Goal: Communication & Community: Share content

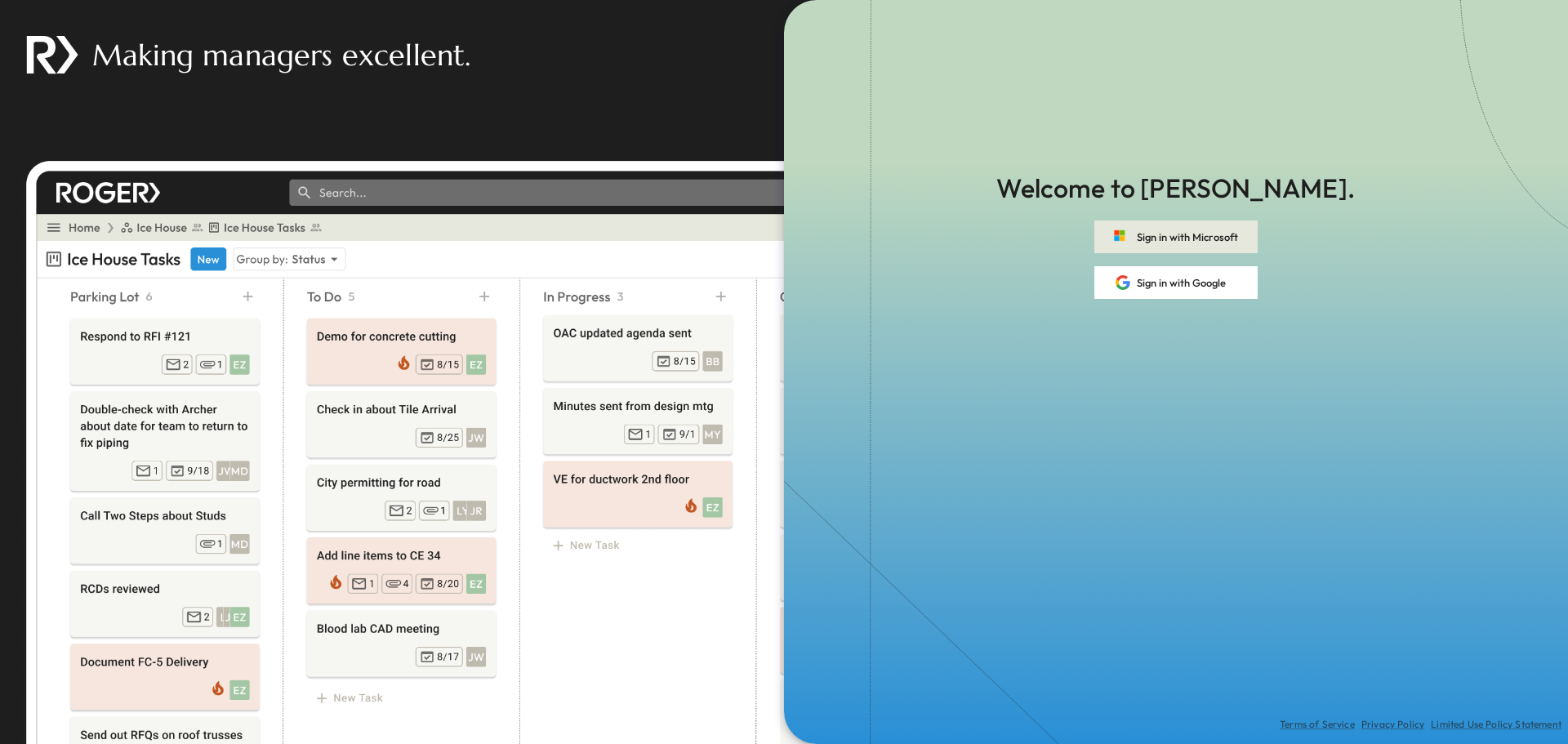
click at [1187, 236] on button "Sign in with Microsoft" at bounding box center [1175, 236] width 163 height 32
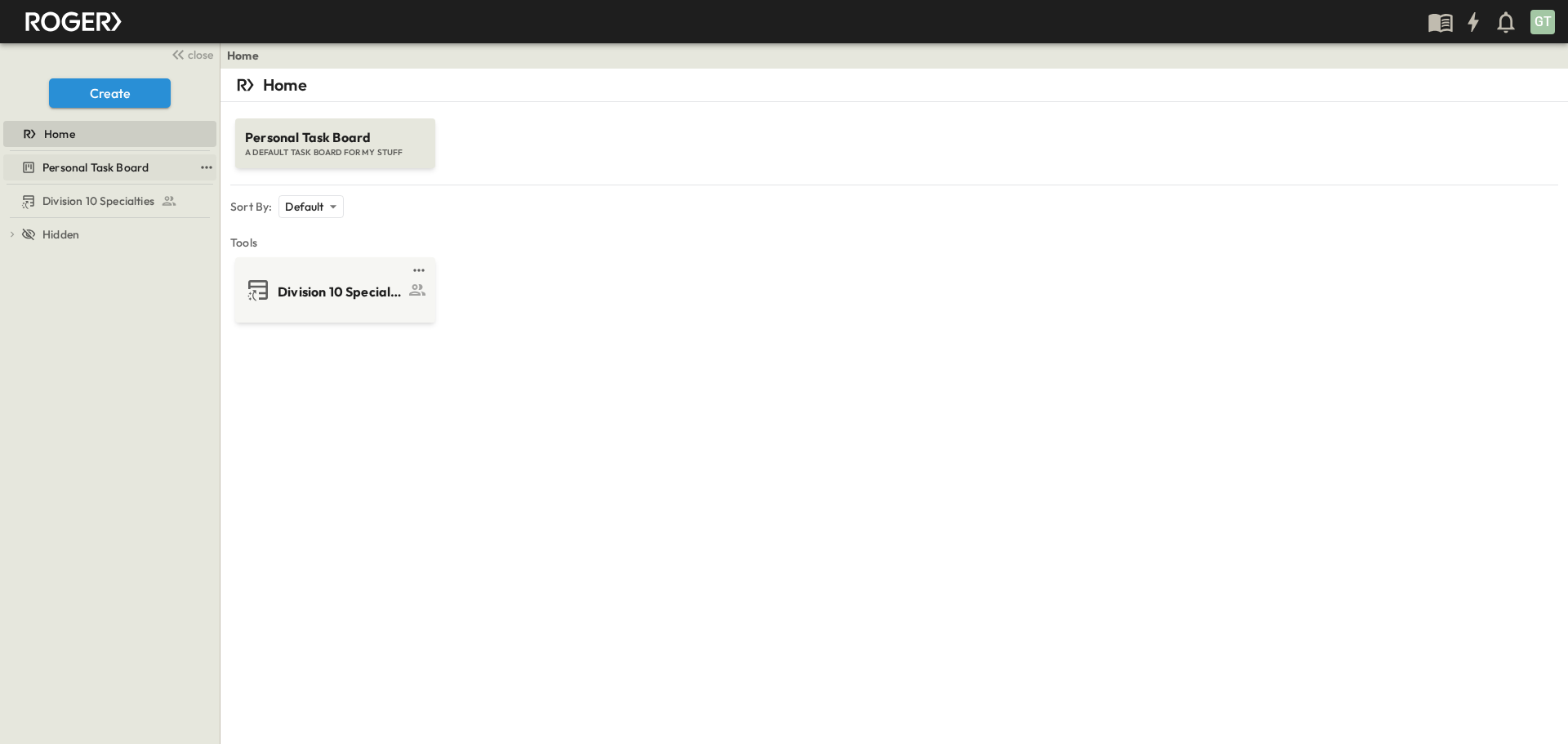
click at [142, 166] on span "Personal Task Board" at bounding box center [95, 167] width 106 height 17
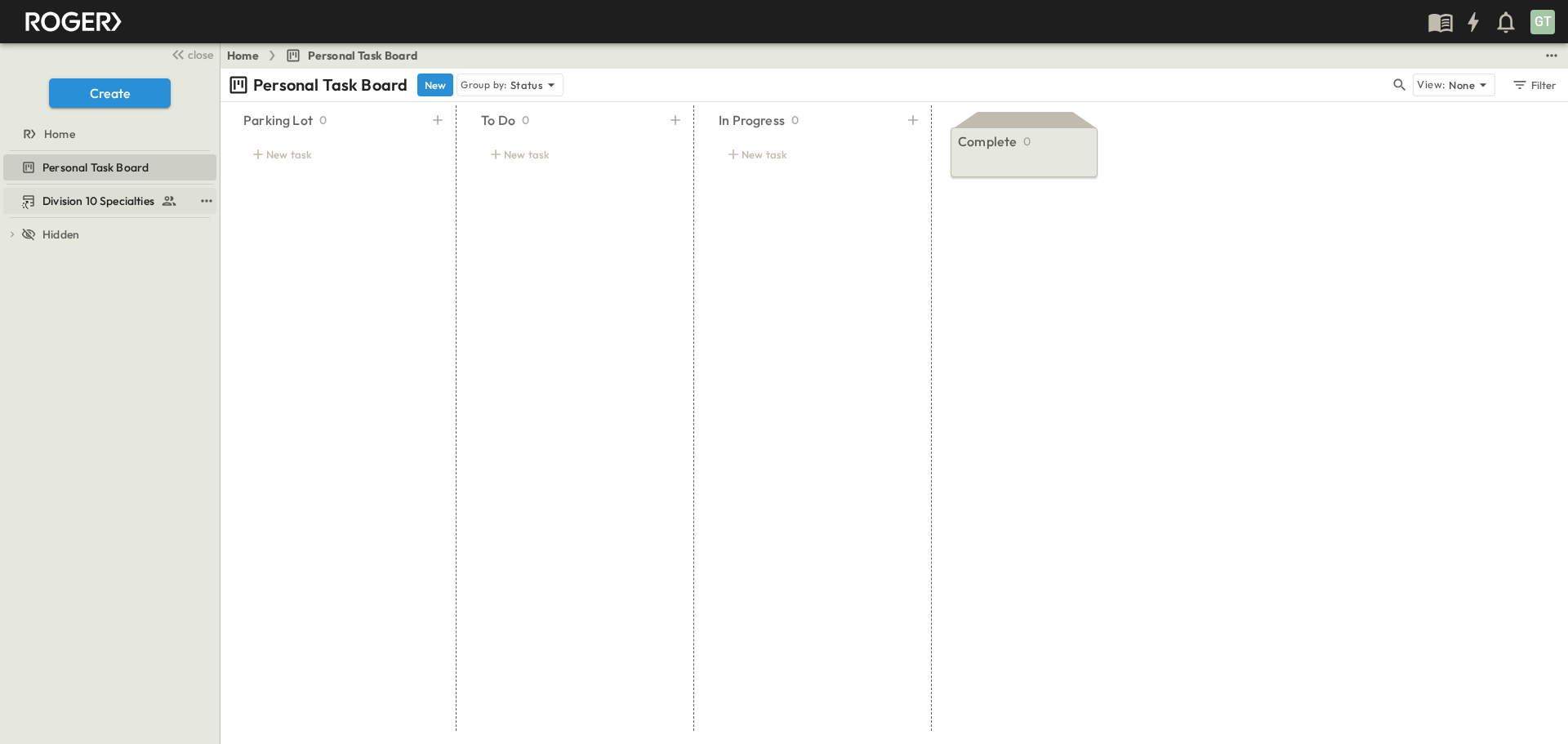
click at [109, 203] on span "Division 10 Specialties" at bounding box center [98, 200] width 112 height 17
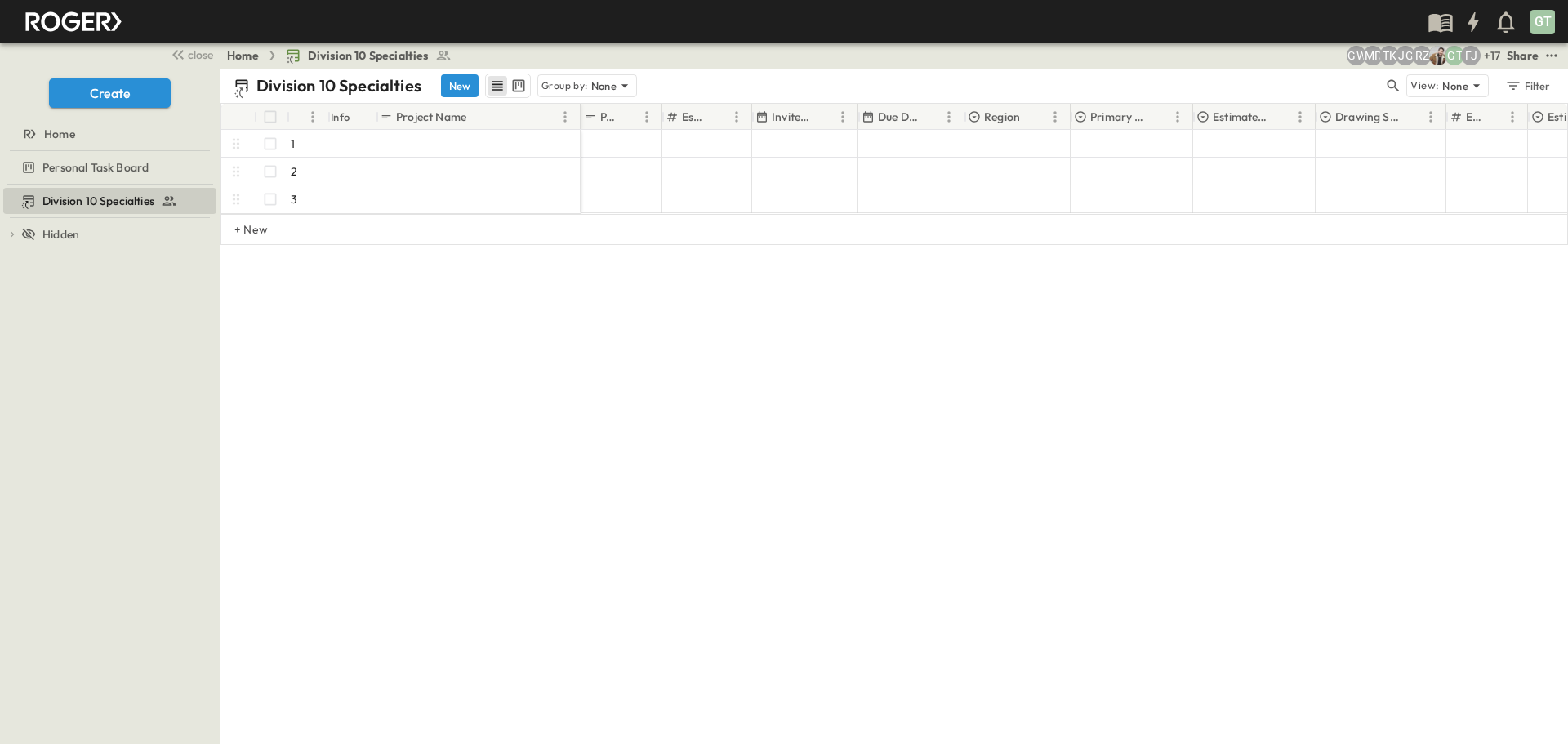
click at [1243, 446] on div "Division 10 Specialties New Group by: None View: None Filter # Info Project Nam…" at bounding box center [895, 405] width 1348 height 675
click at [1534, 56] on div "Share" at bounding box center [1523, 55] width 32 height 17
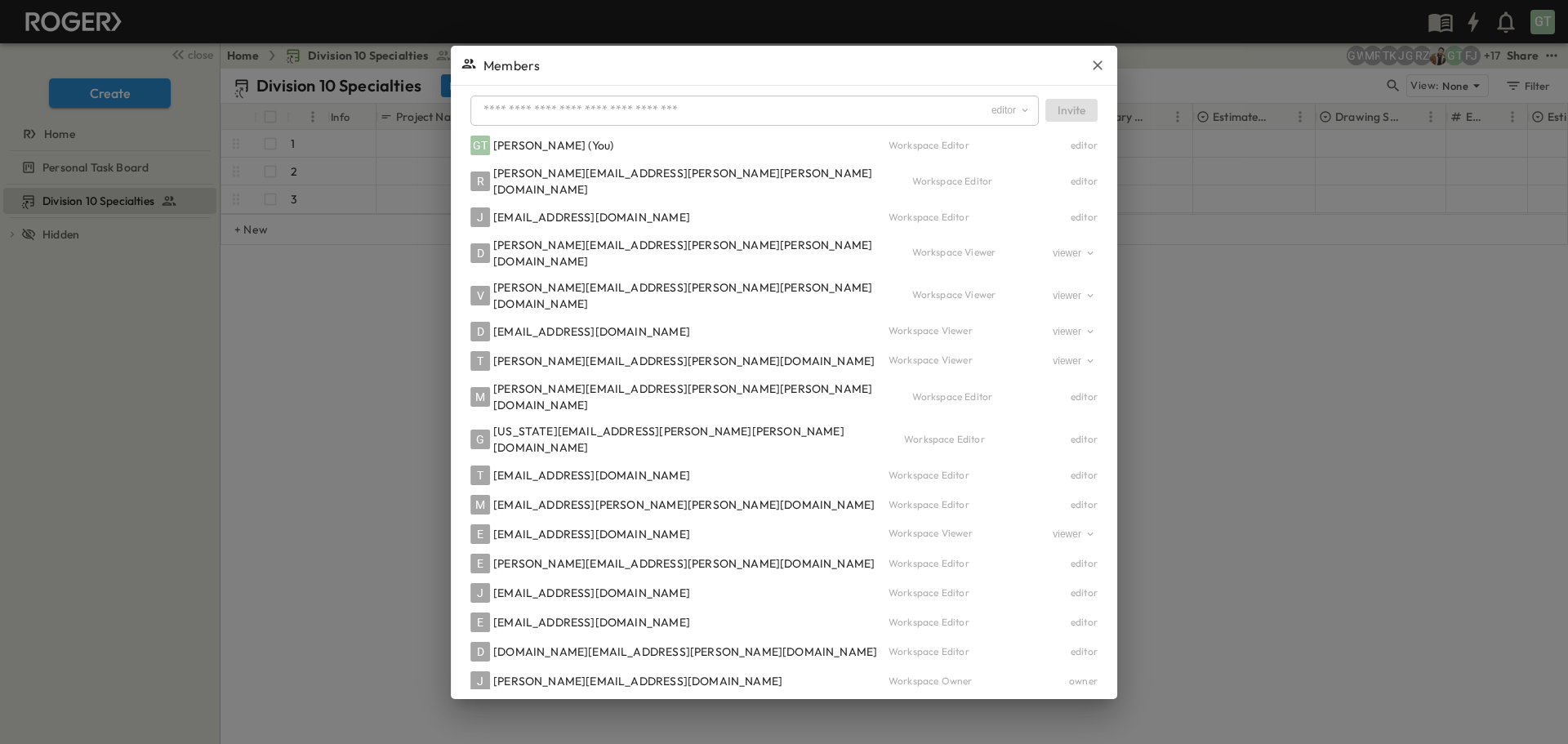
click at [1089, 62] on icon "button" at bounding box center [1097, 65] width 17 height 17
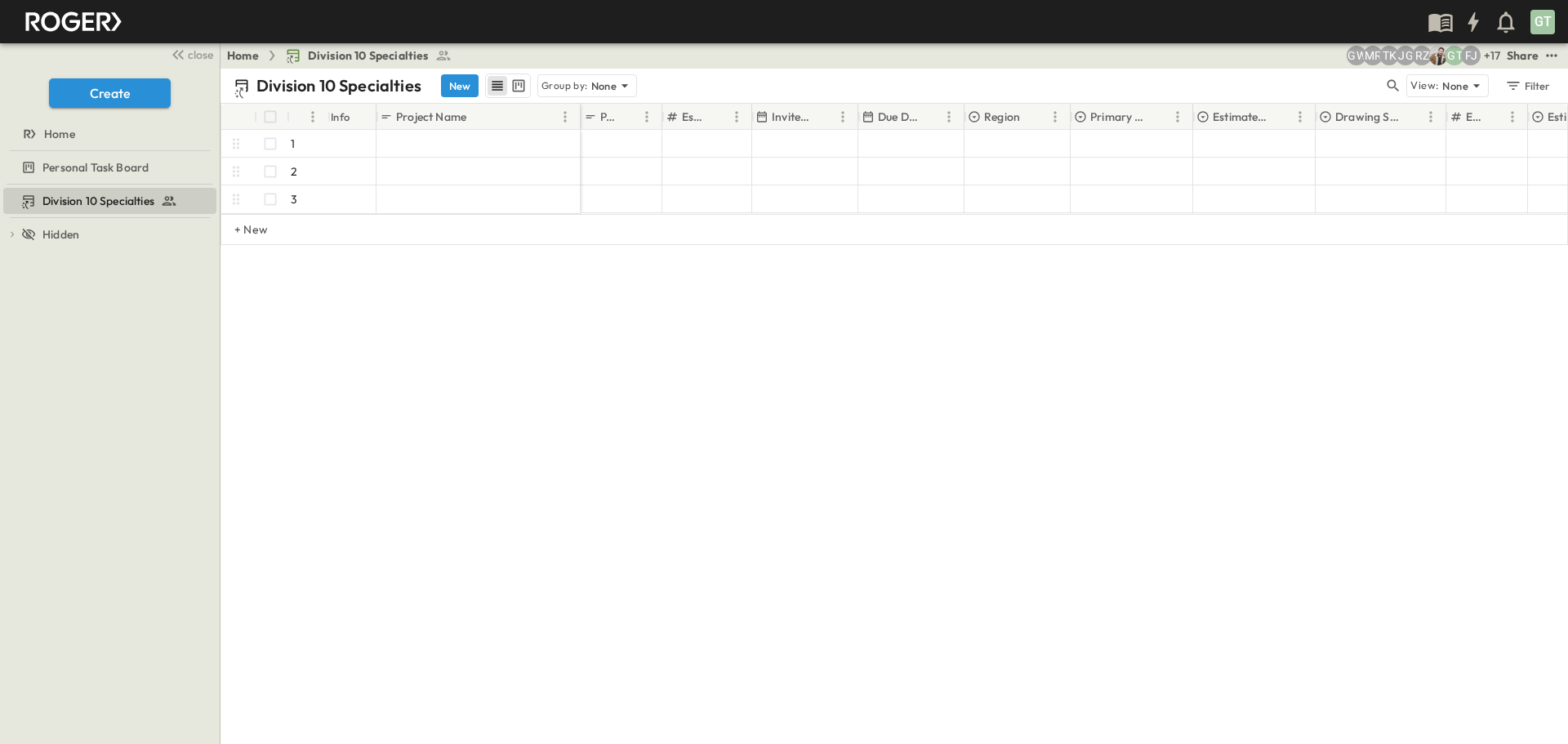
click at [1519, 54] on div "Share" at bounding box center [1523, 55] width 32 height 17
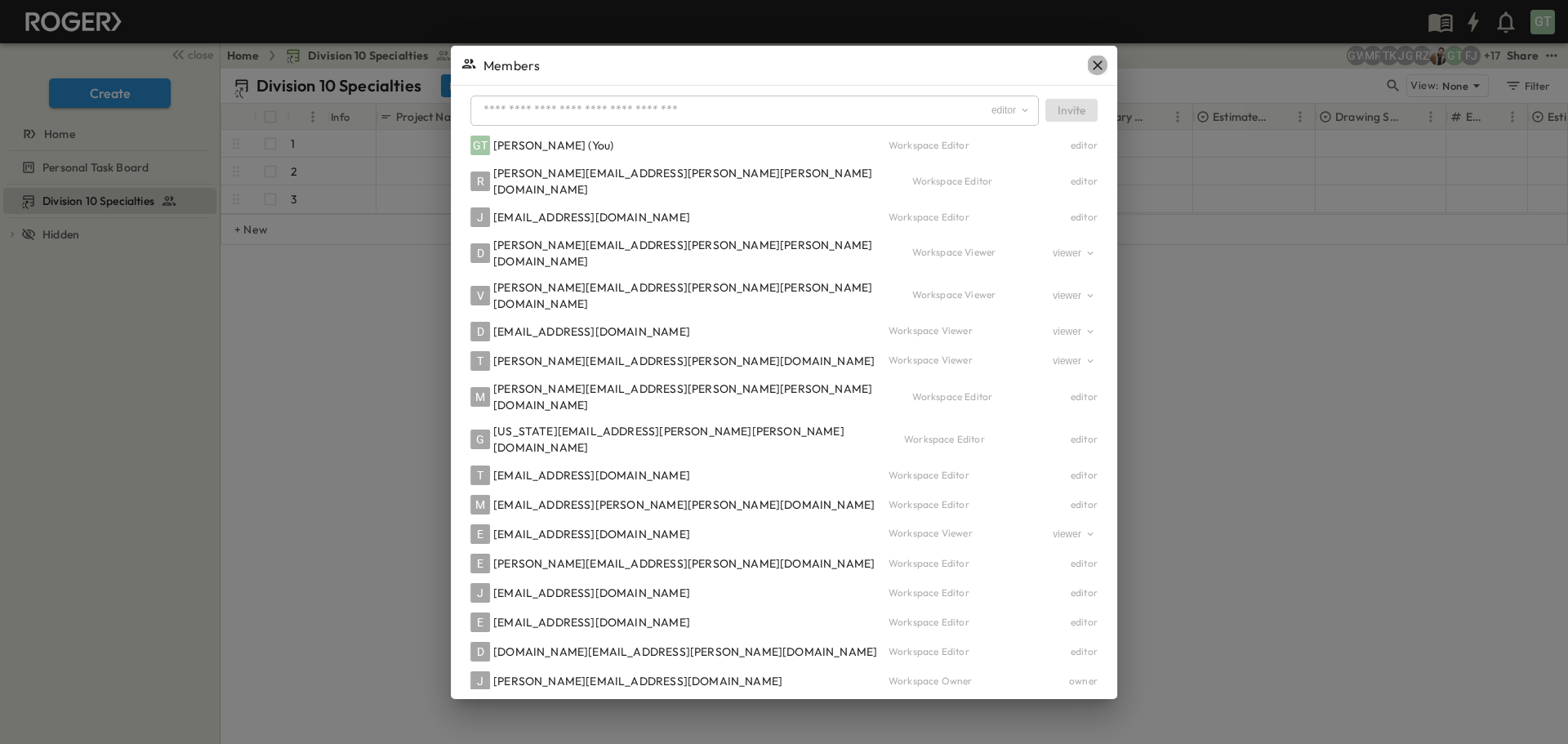
click at [1089, 59] on icon "button" at bounding box center [1097, 65] width 17 height 17
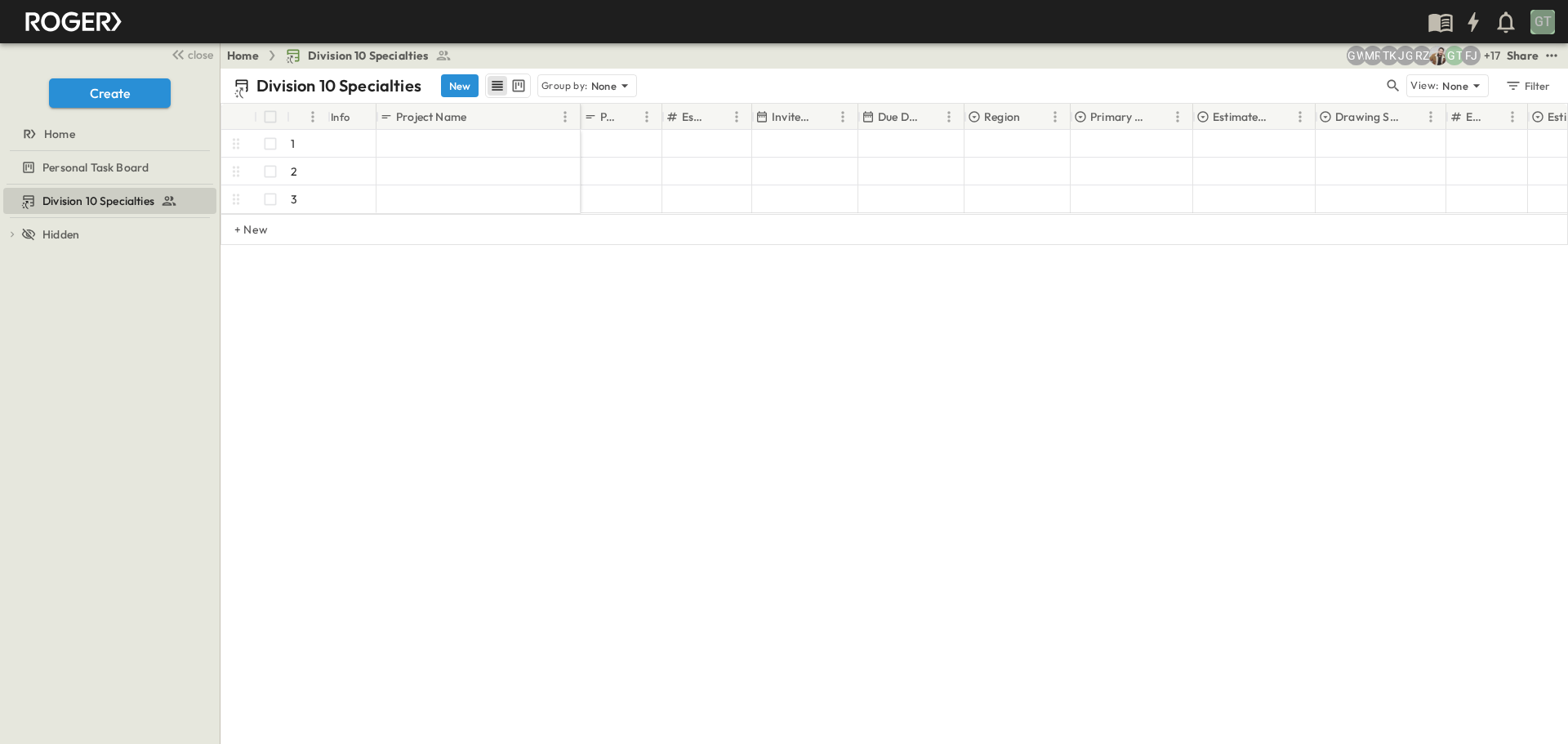
click at [1539, 18] on div "GT" at bounding box center [1543, 21] width 24 height 24
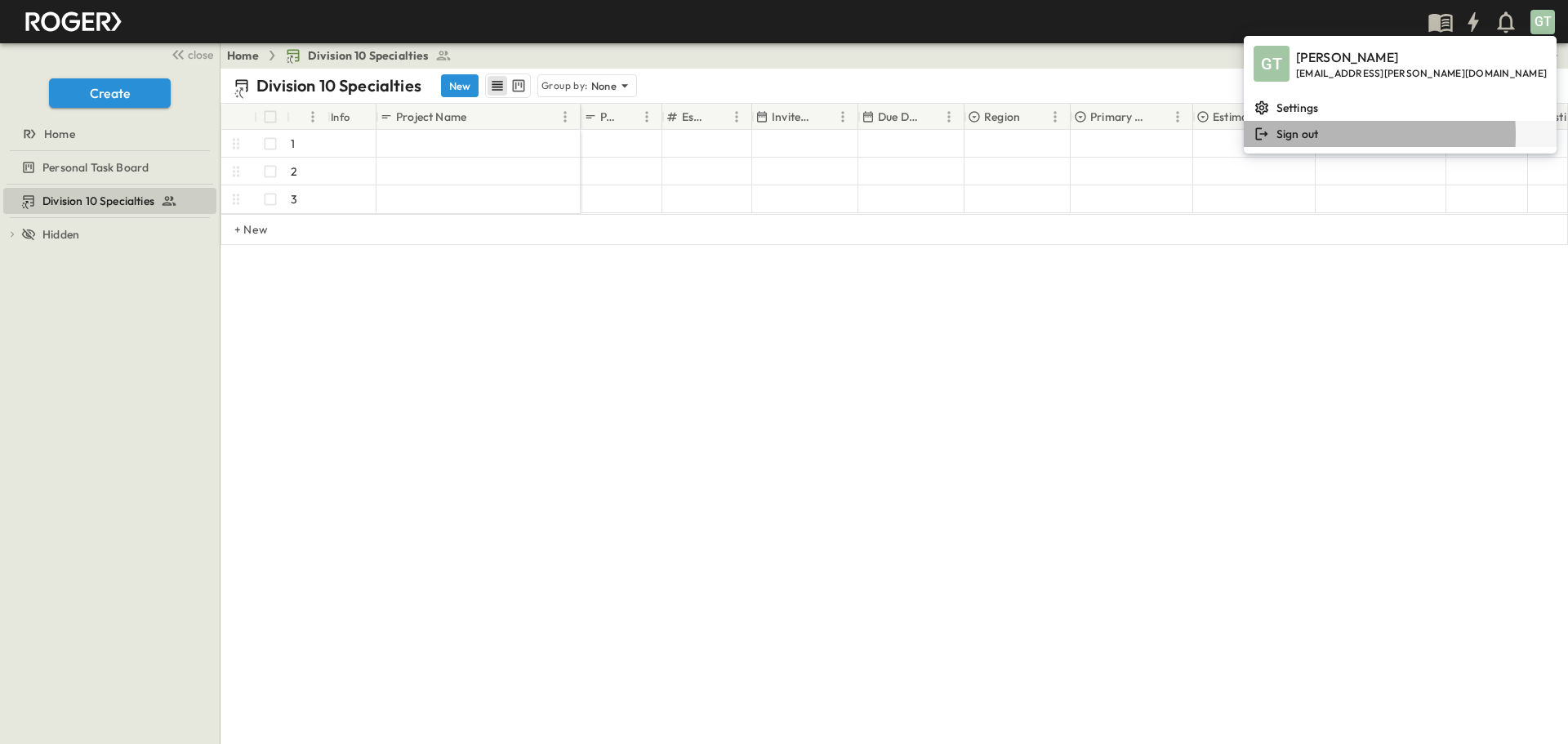
click at [1319, 135] on h6 "Sign out" at bounding box center [1297, 134] width 42 height 17
